Goal: Task Accomplishment & Management: Manage account settings

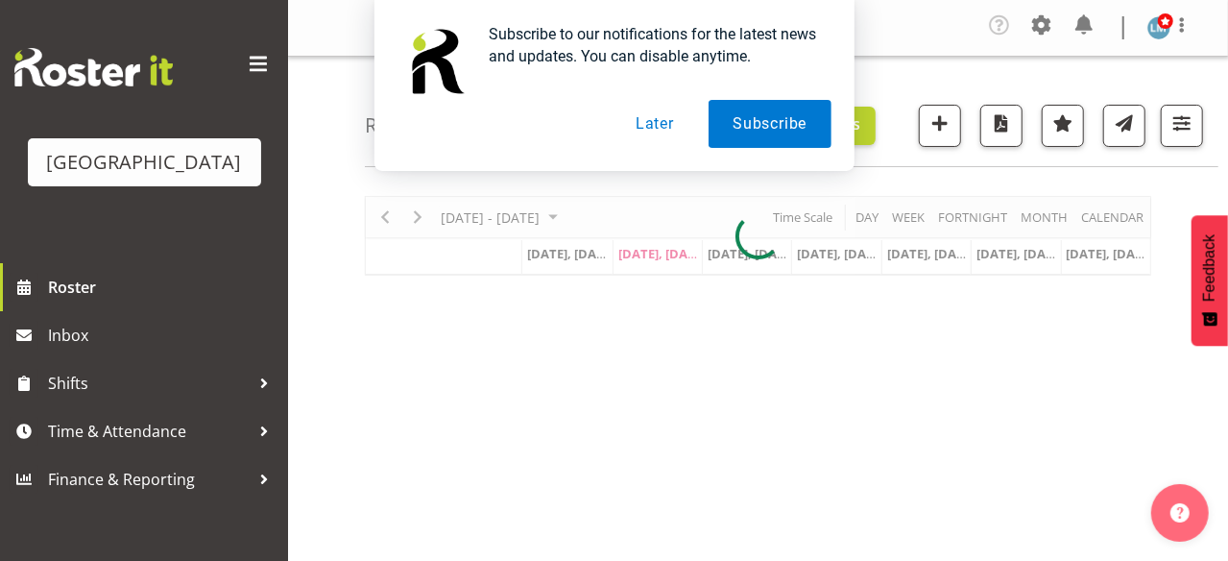
click at [651, 127] on button "Later" at bounding box center [654, 124] width 86 height 48
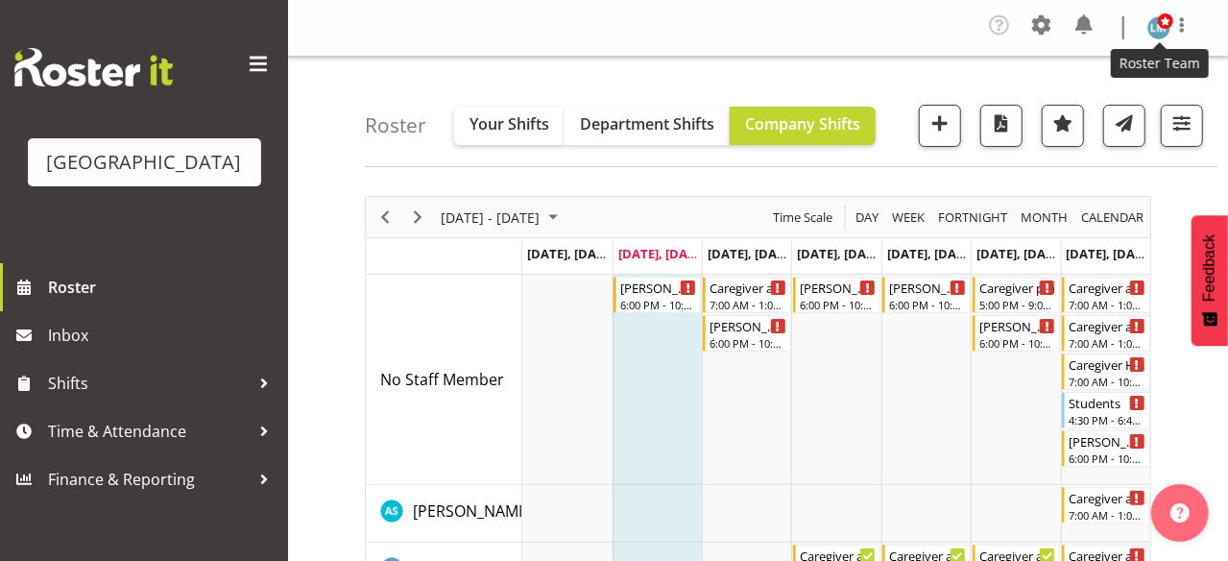
click at [1154, 25] on img at bounding box center [1158, 27] width 23 height 23
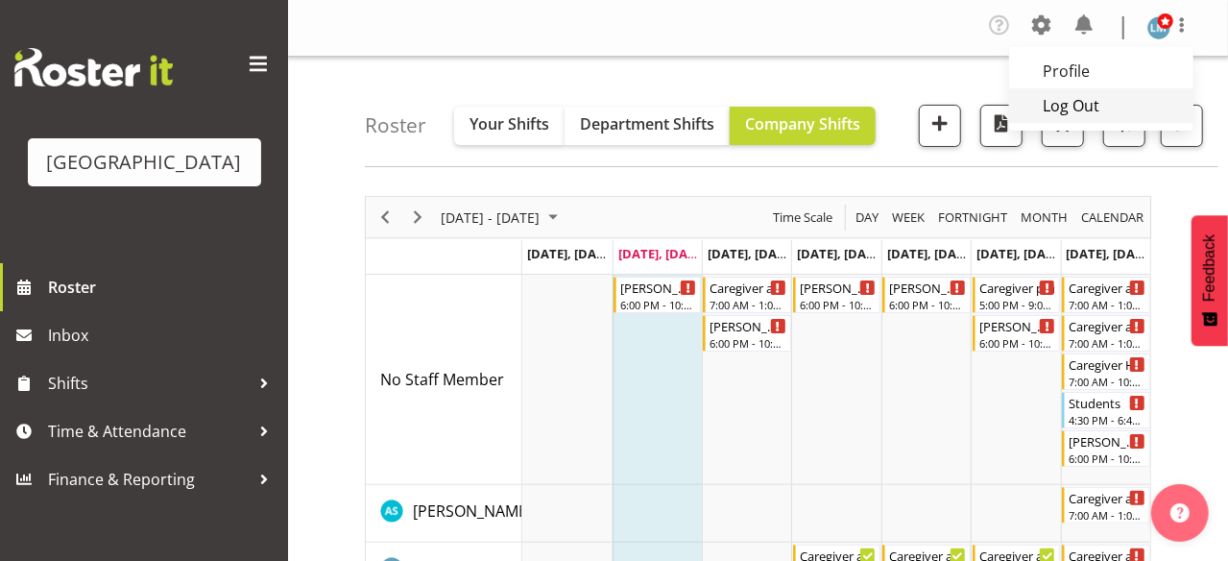
click at [1061, 104] on link "Log Out" at bounding box center [1101, 105] width 184 height 35
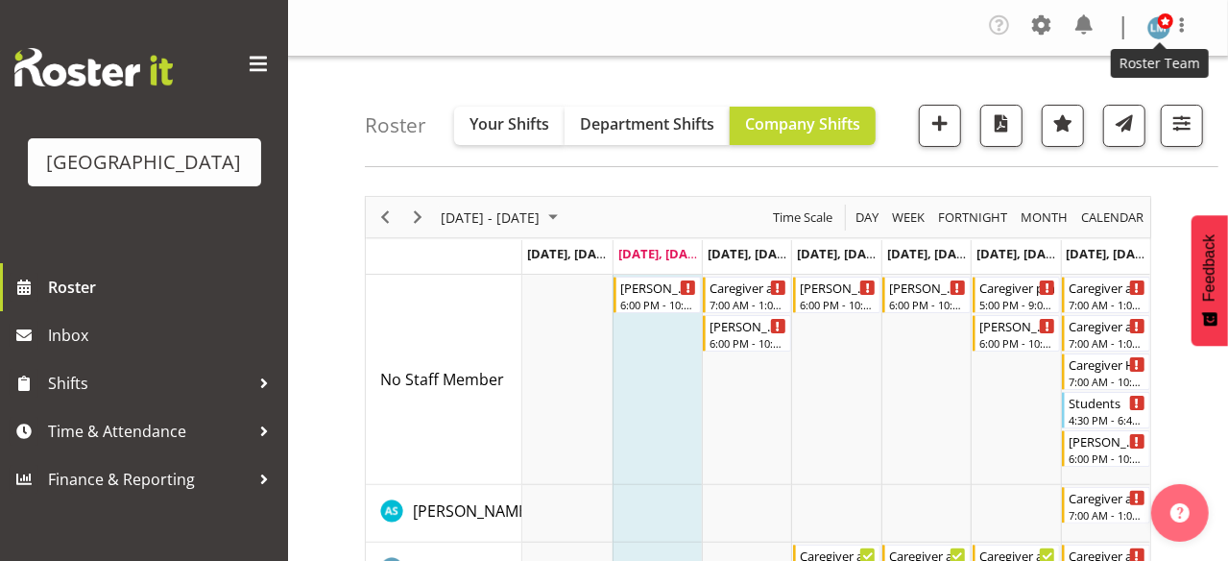
click at [1159, 27] on span at bounding box center [1164, 20] width 15 height 15
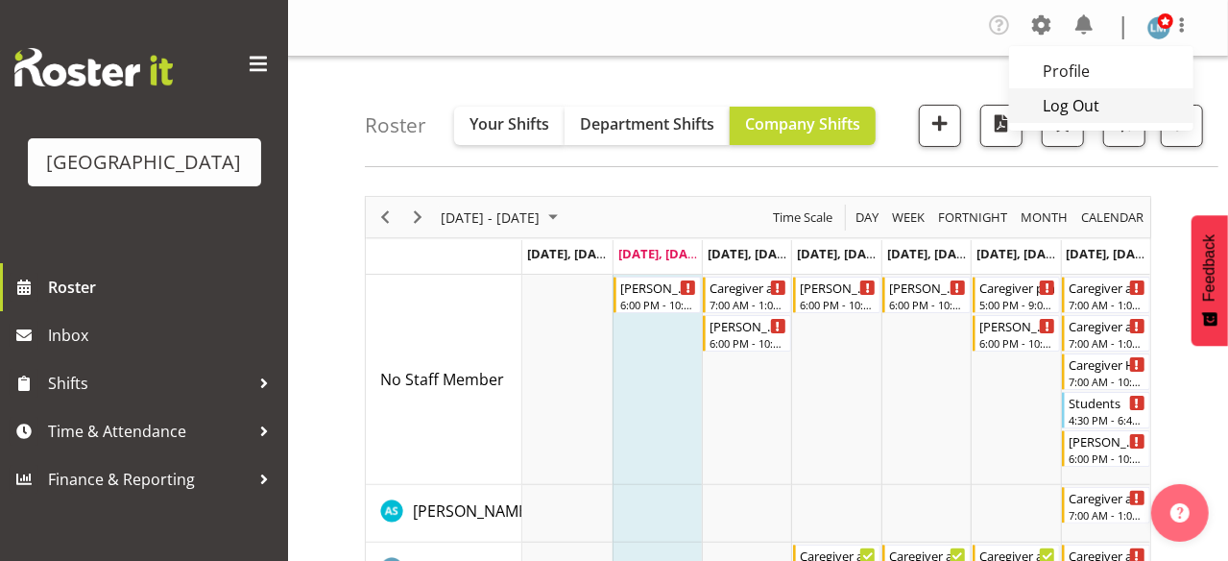
click at [1046, 108] on link "Log Out" at bounding box center [1101, 105] width 184 height 35
